Goal: Task Accomplishment & Management: Use online tool/utility

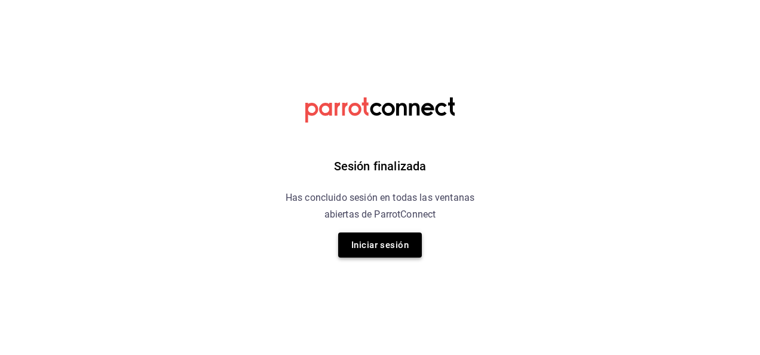
click at [357, 243] on button "Iniciar sesión" at bounding box center [380, 244] width 84 height 25
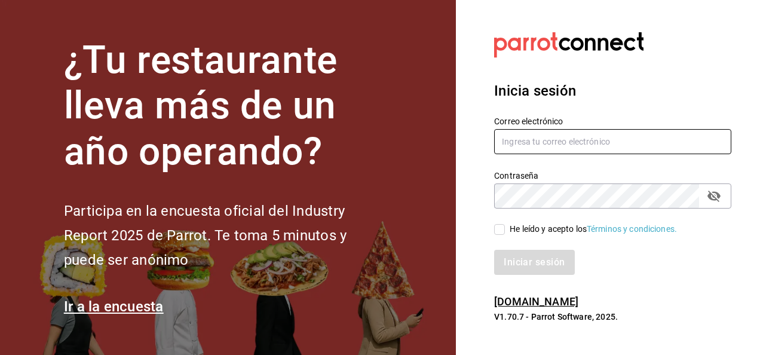
type input "[EMAIL_ADDRESS][DOMAIN_NAME]"
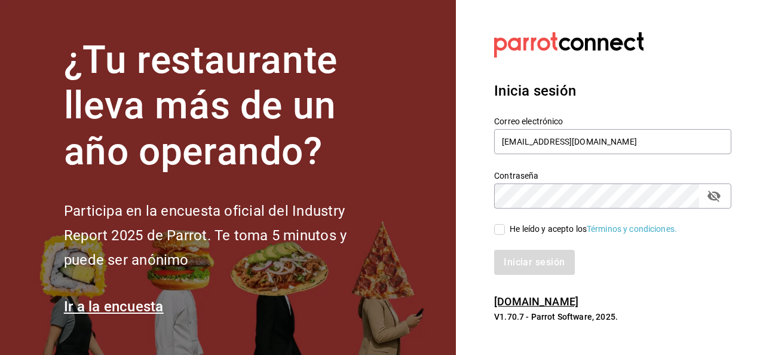
click at [503, 229] on input "He leído y acepto los Términos y condiciones." at bounding box center [499, 229] width 11 height 11
checkbox input "true"
click at [530, 257] on button "Iniciar sesión" at bounding box center [534, 262] width 81 height 25
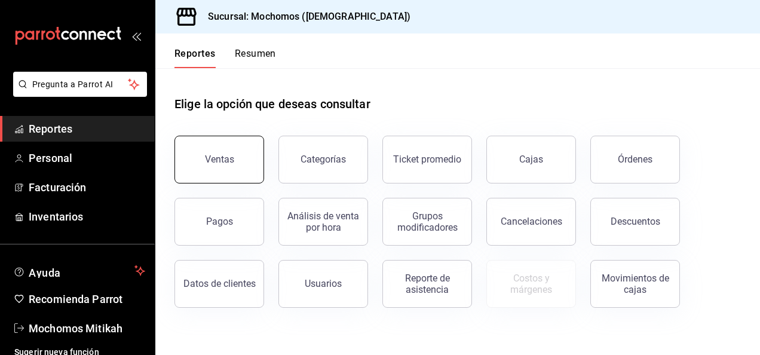
click at [225, 168] on button "Ventas" at bounding box center [220, 160] width 90 height 48
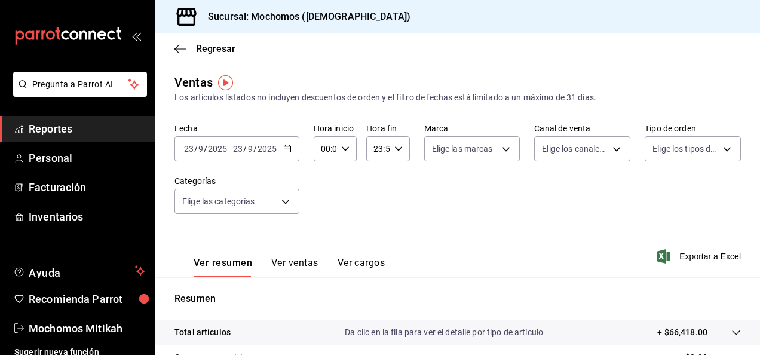
click at [287, 151] on icon "button" at bounding box center [287, 149] width 8 height 8
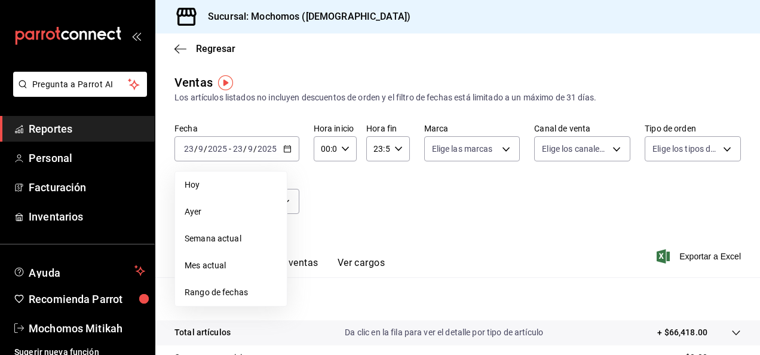
click at [214, 288] on span "Rango de fechas" at bounding box center [231, 292] width 93 height 13
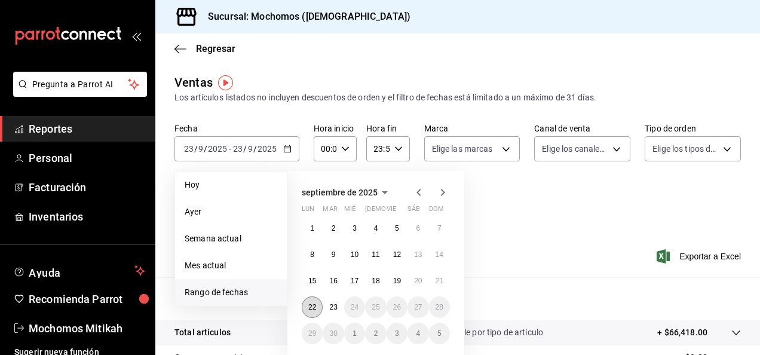
click at [313, 308] on abbr "22" at bounding box center [312, 307] width 8 height 8
click at [334, 305] on abbr "23" at bounding box center [333, 307] width 8 height 8
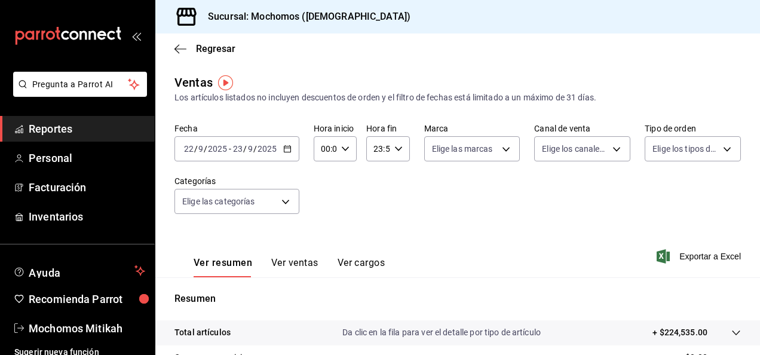
click at [394, 154] on div "23:59 Hora fin" at bounding box center [387, 148] width 43 height 25
click at [376, 208] on button "22" at bounding box center [375, 218] width 17 height 24
type input "22:59"
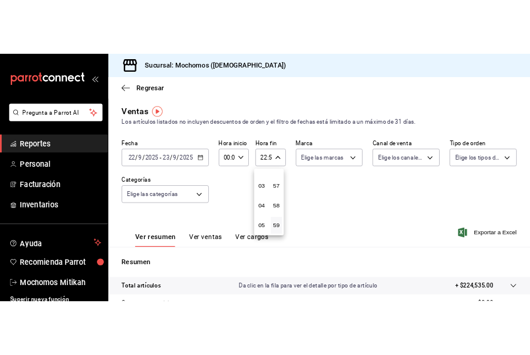
scroll to position [43, 0]
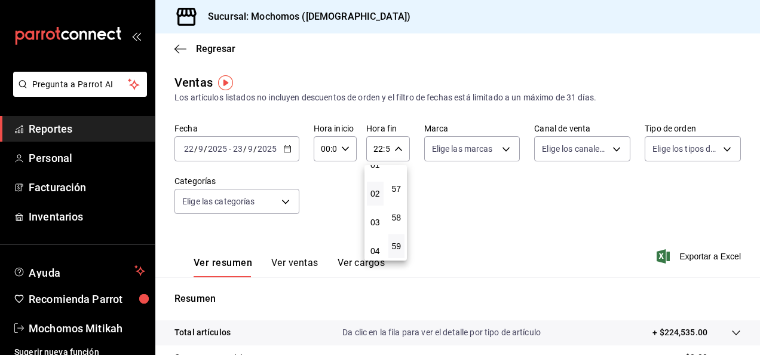
click at [377, 200] on button "02" at bounding box center [375, 194] width 17 height 24
type input "02:59"
click at [642, 226] on div at bounding box center [380, 177] width 760 height 355
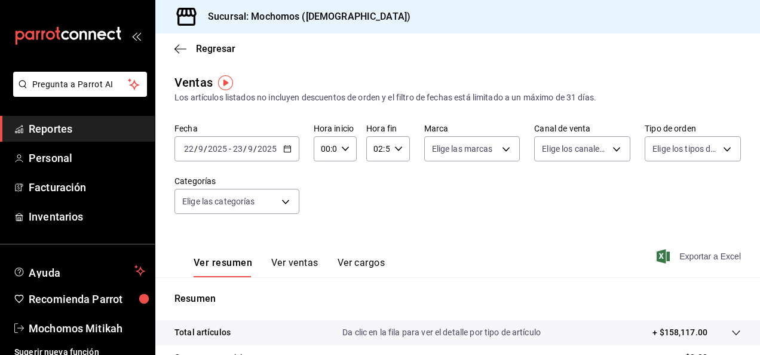
click at [699, 256] on span "Exportar a Excel" at bounding box center [700, 256] width 82 height 14
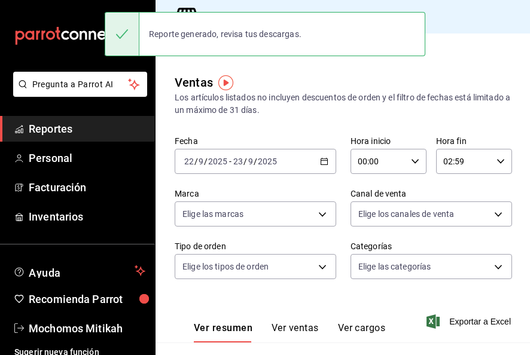
click at [84, 123] on span "Reportes" at bounding box center [87, 129] width 117 height 16
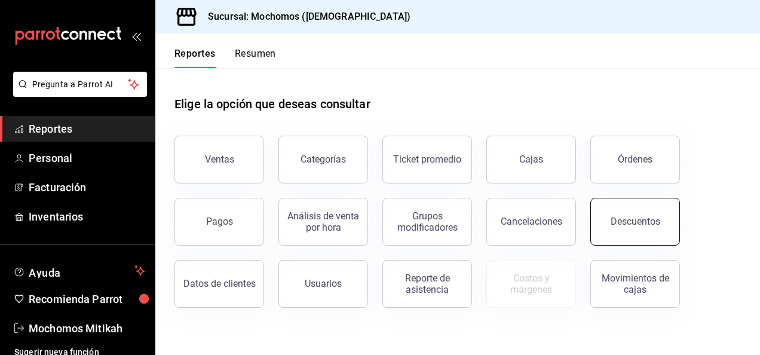
click at [632, 231] on button "Descuentos" at bounding box center [636, 222] width 90 height 48
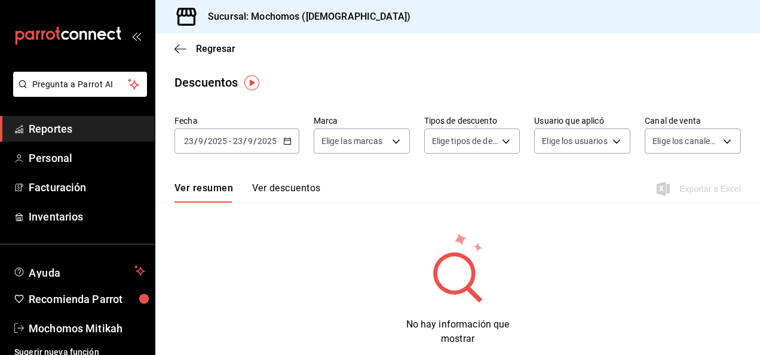
click at [288, 139] on \(Stroke\) "button" at bounding box center [287, 141] width 7 height 7
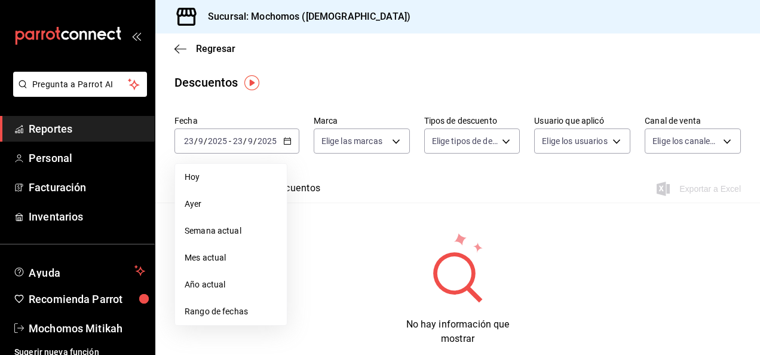
click at [200, 331] on div "No hay información que mostrar" at bounding box center [457, 288] width 605 height 115
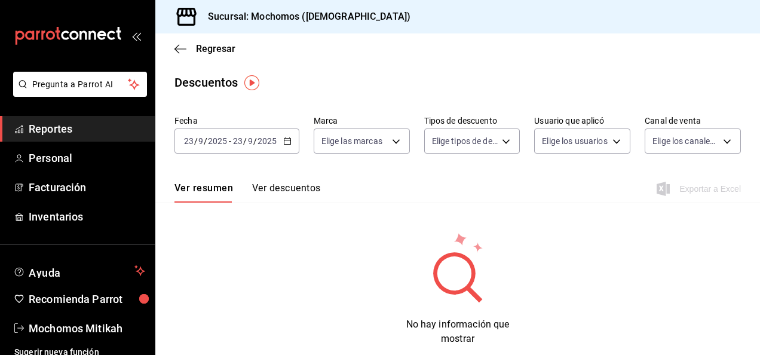
click at [287, 145] on div "2025-09-23 23 / 9 / 2025 - 2025-09-23 23 / 9 / 2025" at bounding box center [237, 141] width 125 height 25
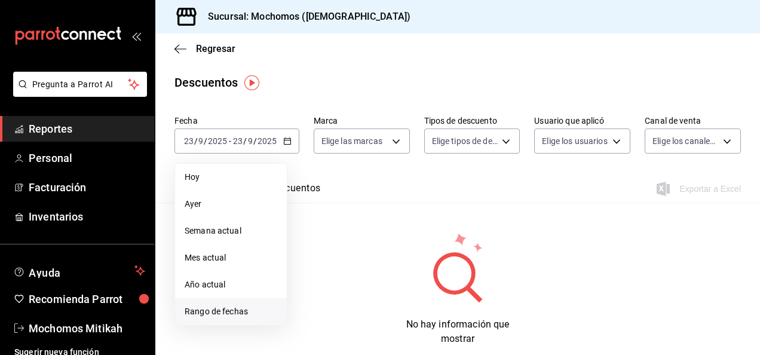
click at [209, 312] on span "Rango de fechas" at bounding box center [231, 311] width 93 height 13
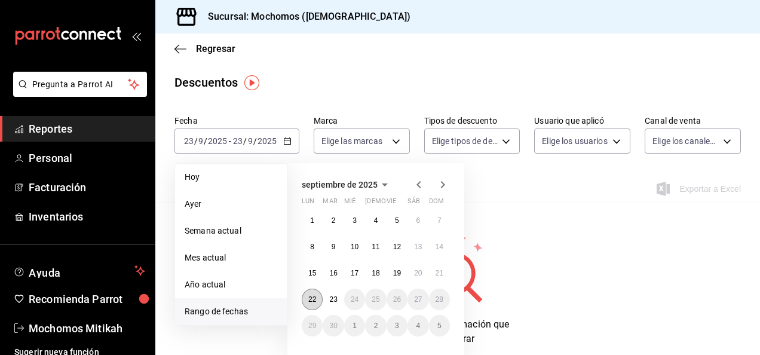
click at [311, 295] on abbr "22" at bounding box center [312, 299] width 8 height 8
click at [328, 295] on button "23" at bounding box center [333, 300] width 21 height 22
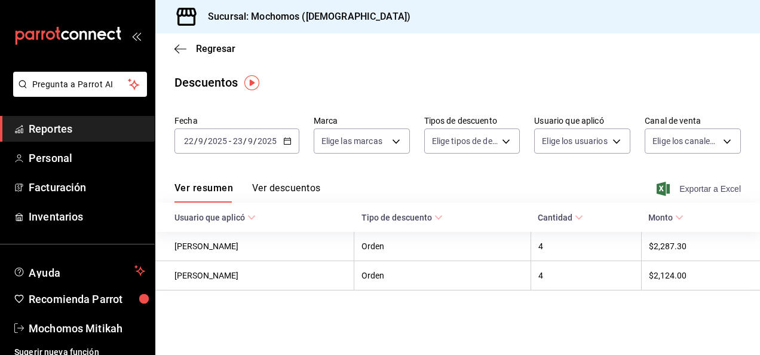
click at [694, 188] on span "Exportar a Excel" at bounding box center [700, 189] width 82 height 14
